Goal: Information Seeking & Learning: Learn about a topic

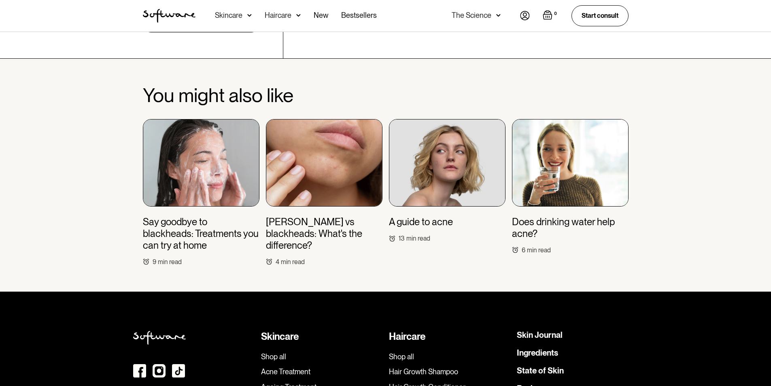
scroll to position [1902, 0]
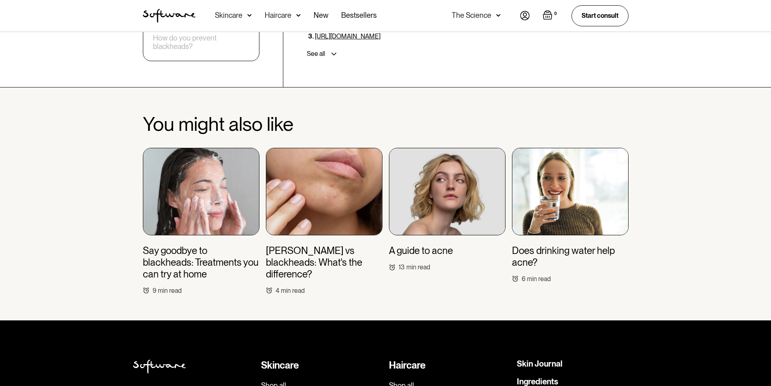
click at [338, 167] on img at bounding box center [324, 191] width 117 height 87
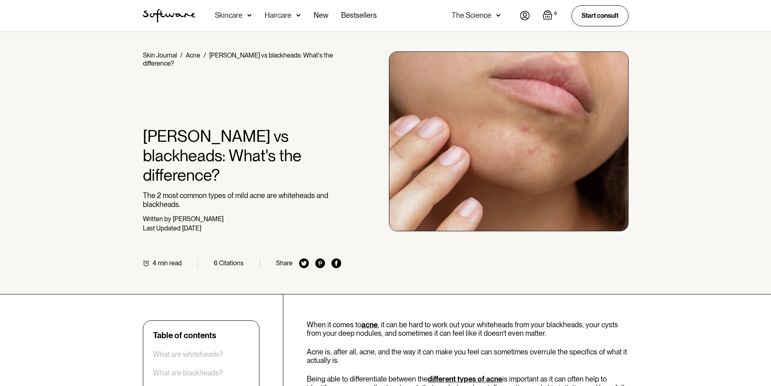
scroll to position [243, 0]
